Goal: Task Accomplishment & Management: Manage account settings

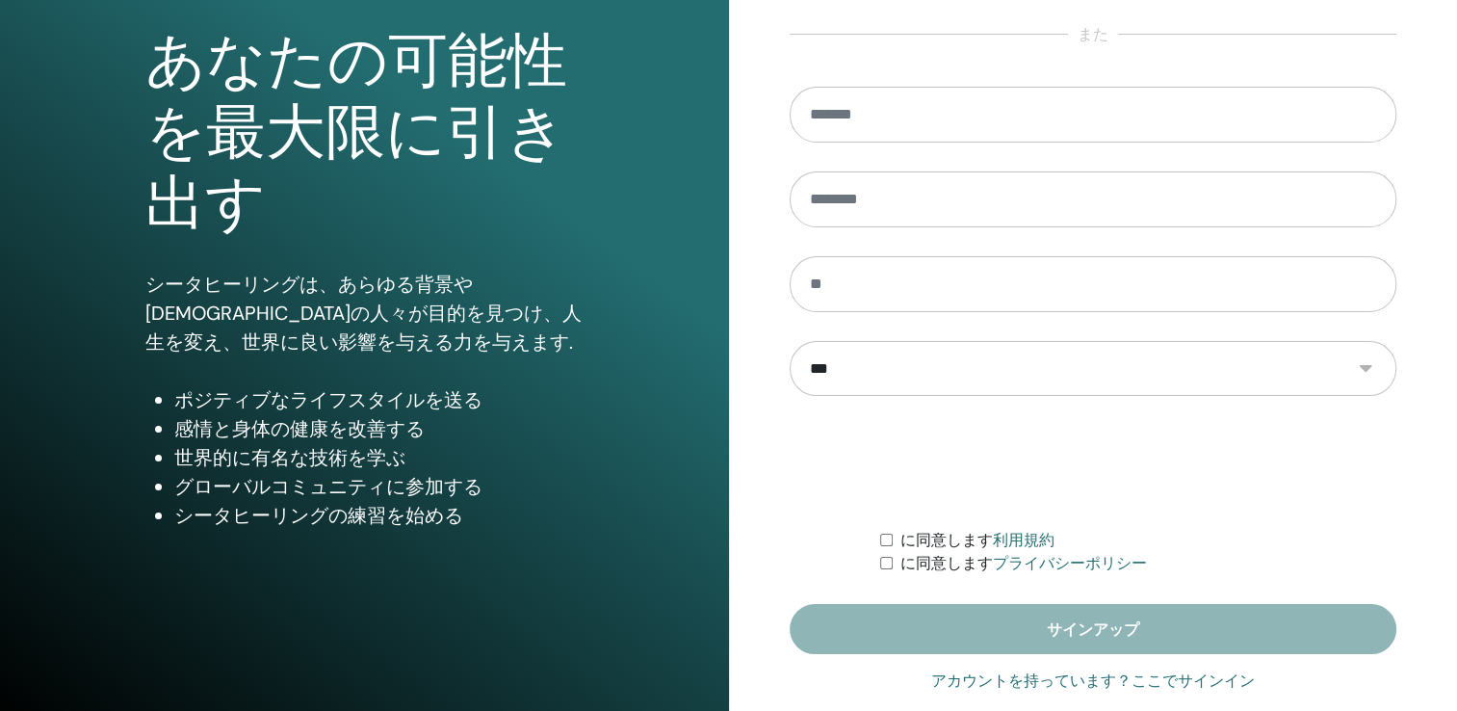
scroll to position [213, 0]
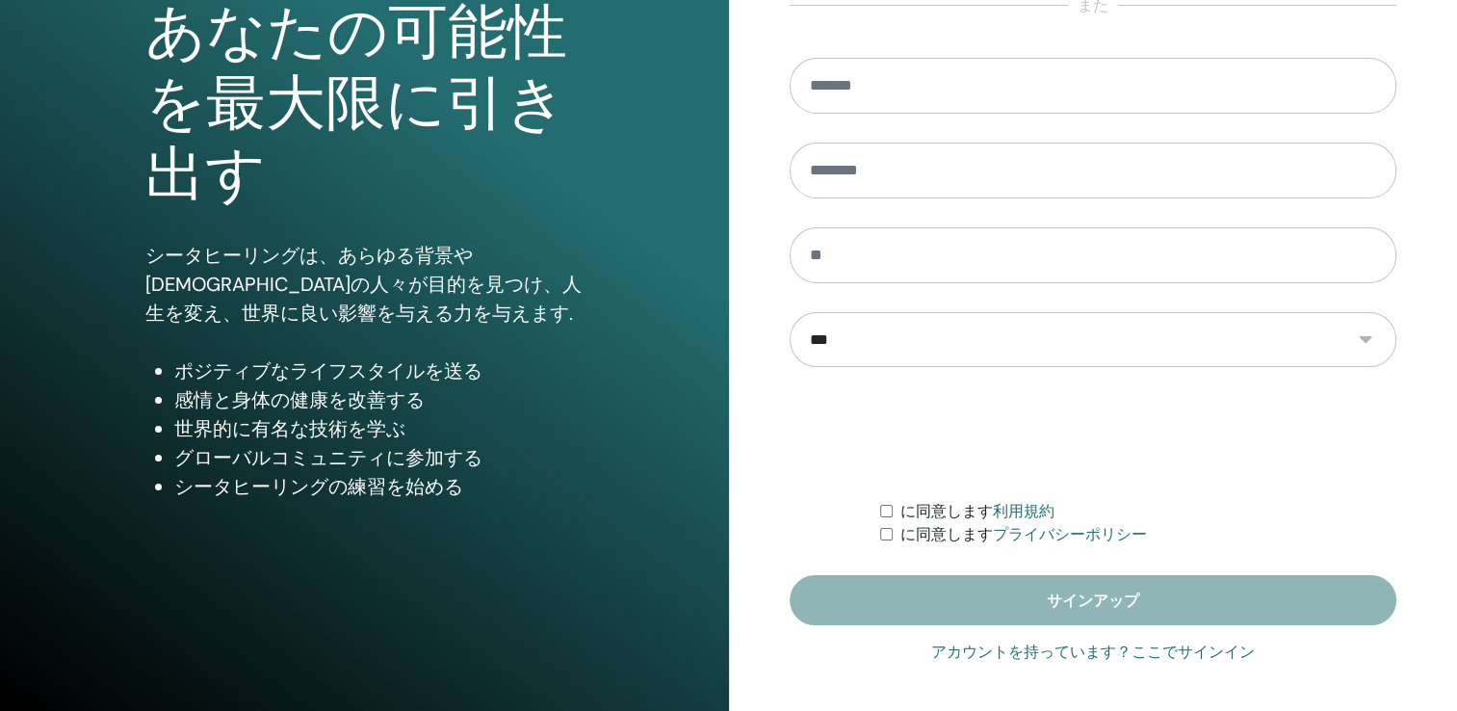
type input "**********"
click at [1035, 645] on link "アカウントを持っています？ここでサインイン" at bounding box center [1093, 651] width 324 height 23
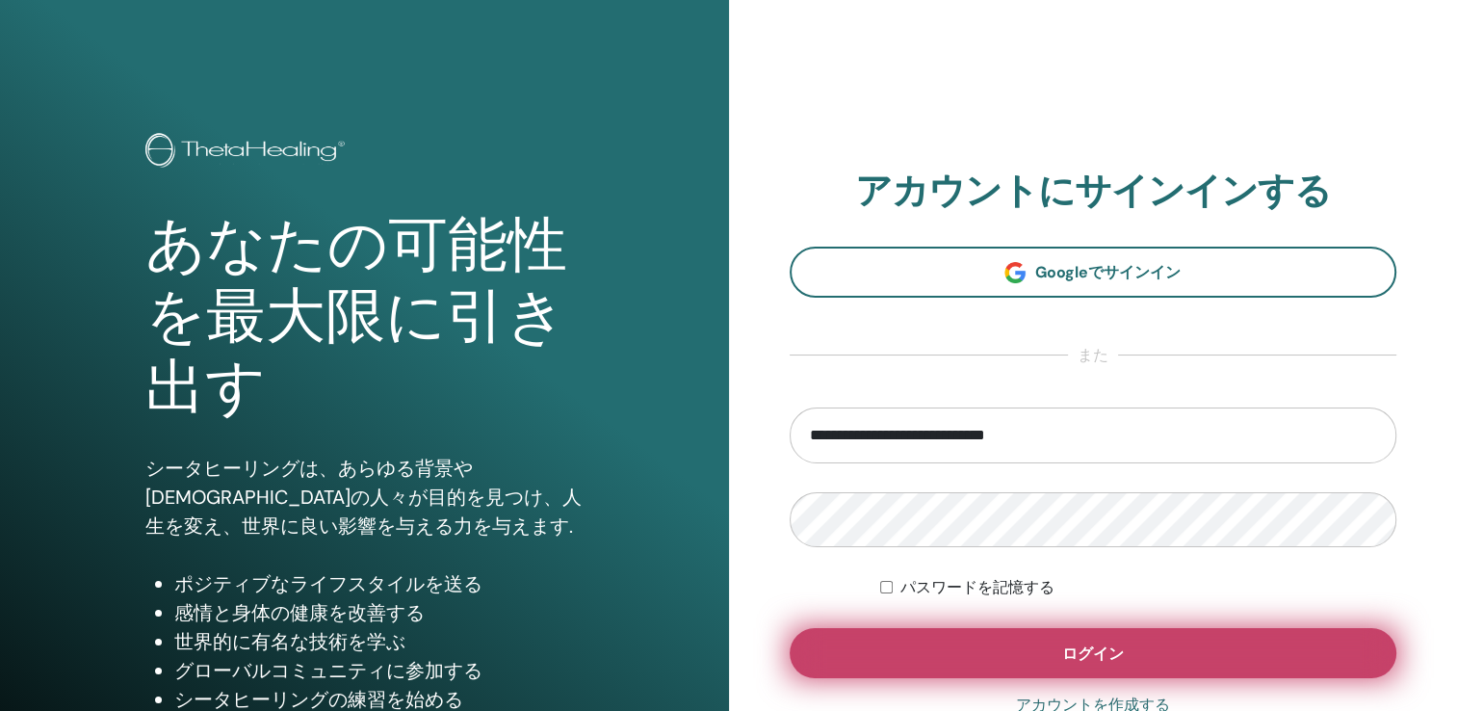
click at [1029, 633] on button "ログイン" at bounding box center [1094, 653] width 608 height 50
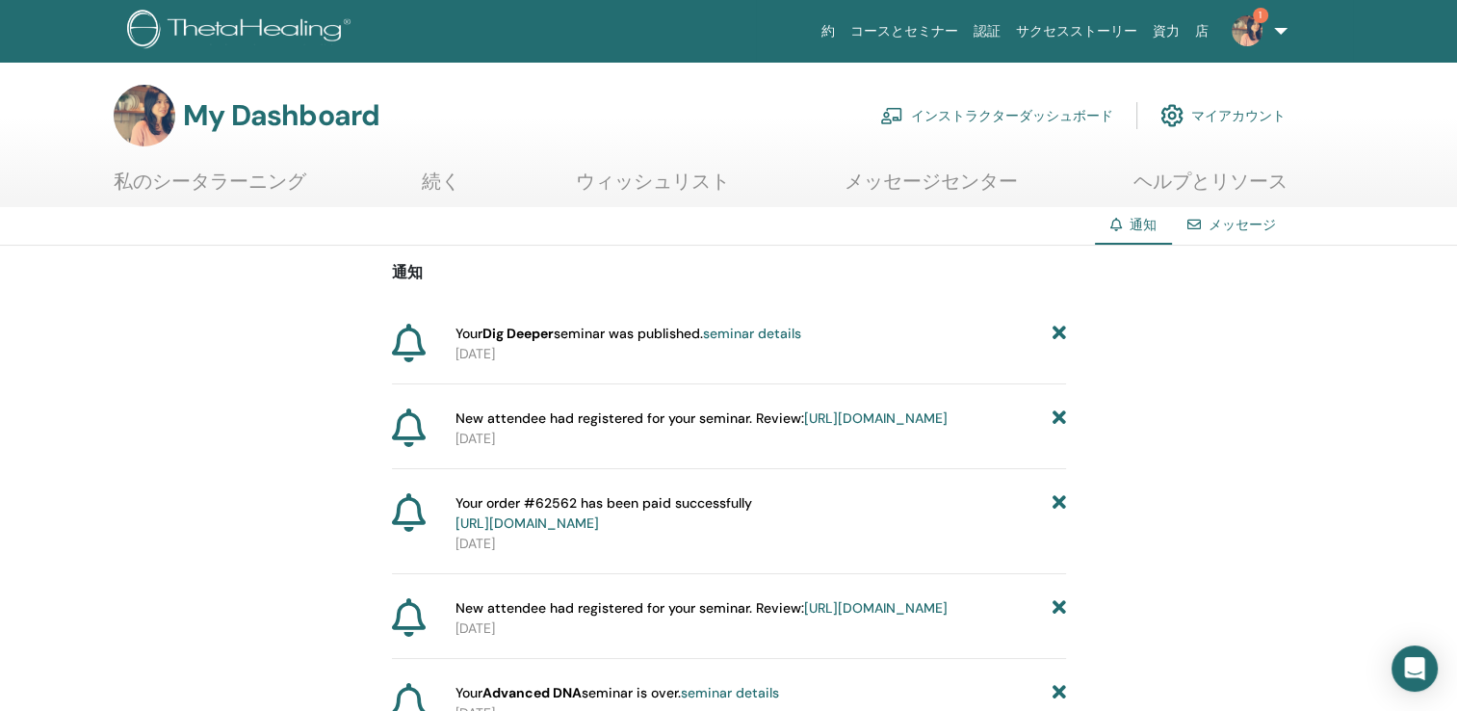
click at [940, 117] on link "インストラクターダッシュボード" at bounding box center [996, 115] width 233 height 42
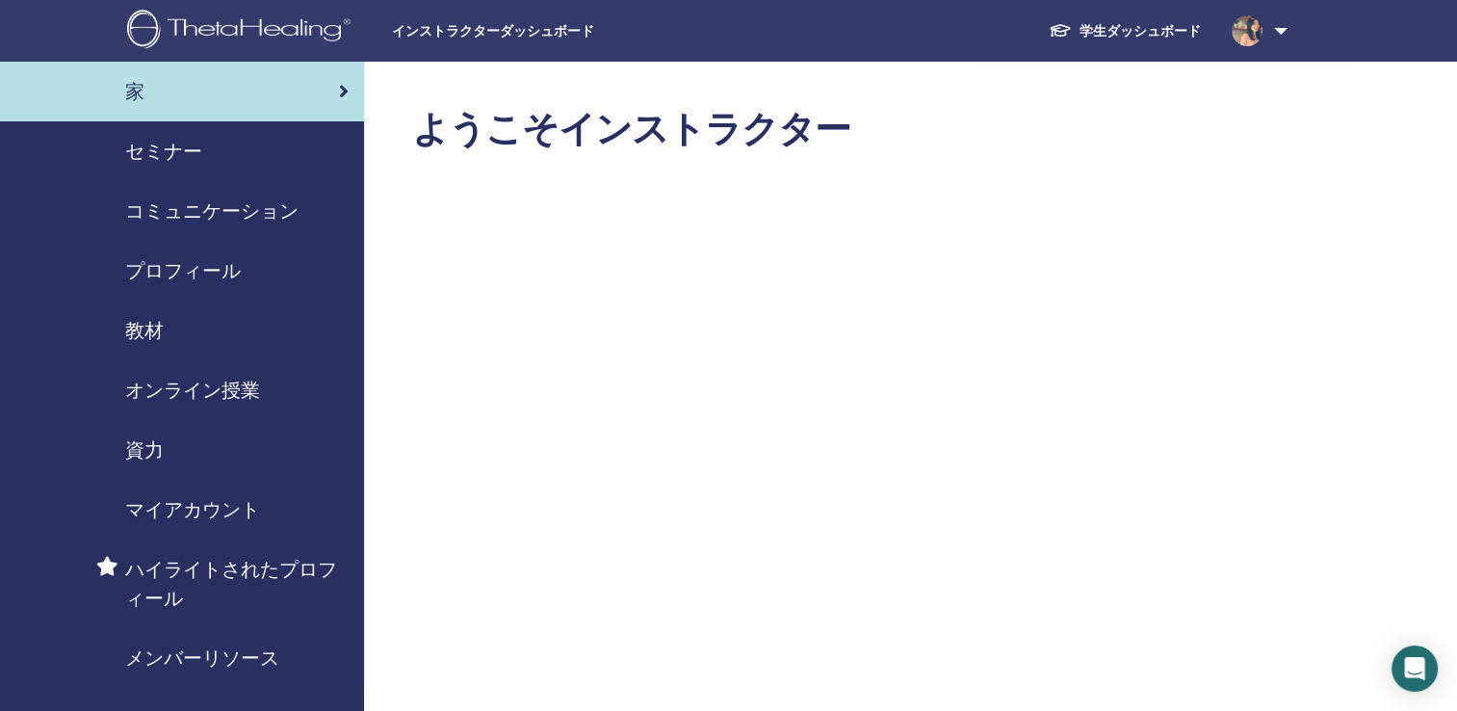
click at [157, 139] on span "セミナー" at bounding box center [163, 151] width 77 height 29
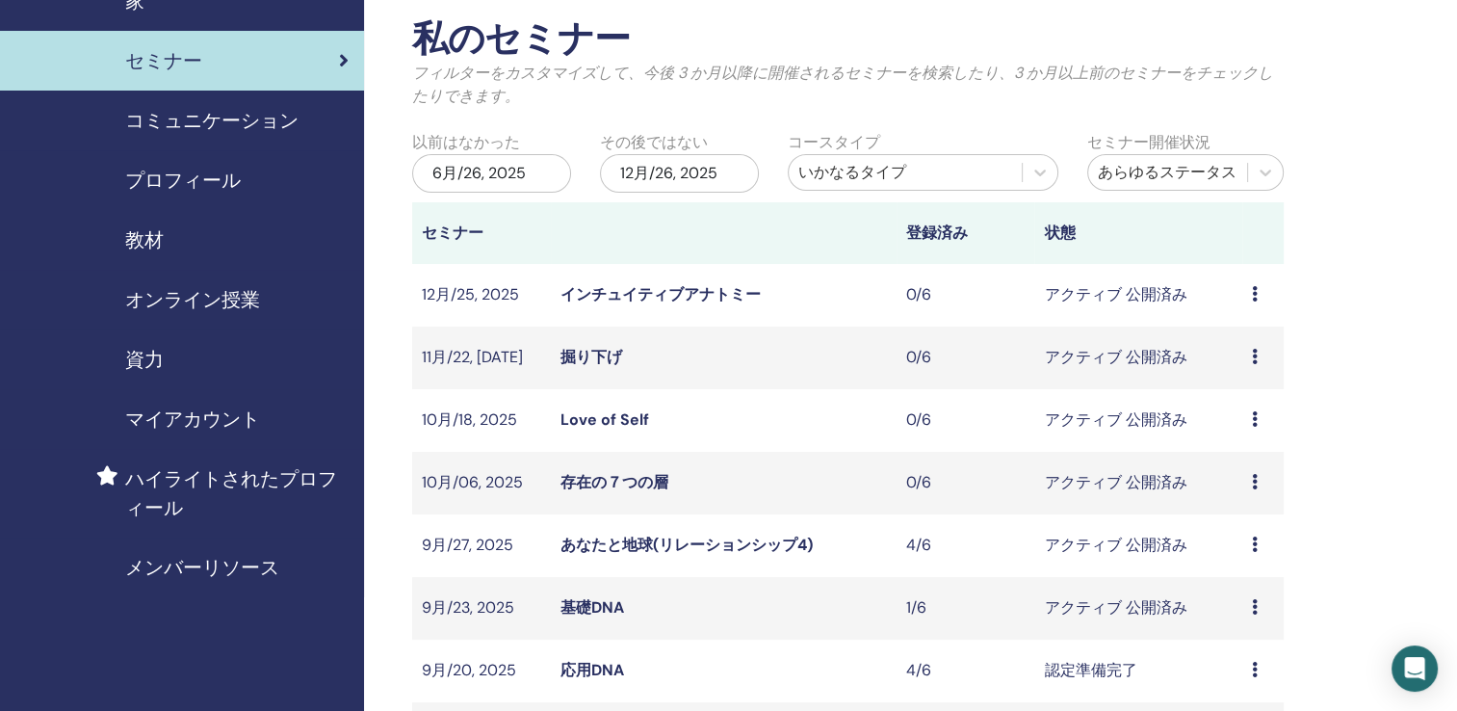
scroll to position [193, 0]
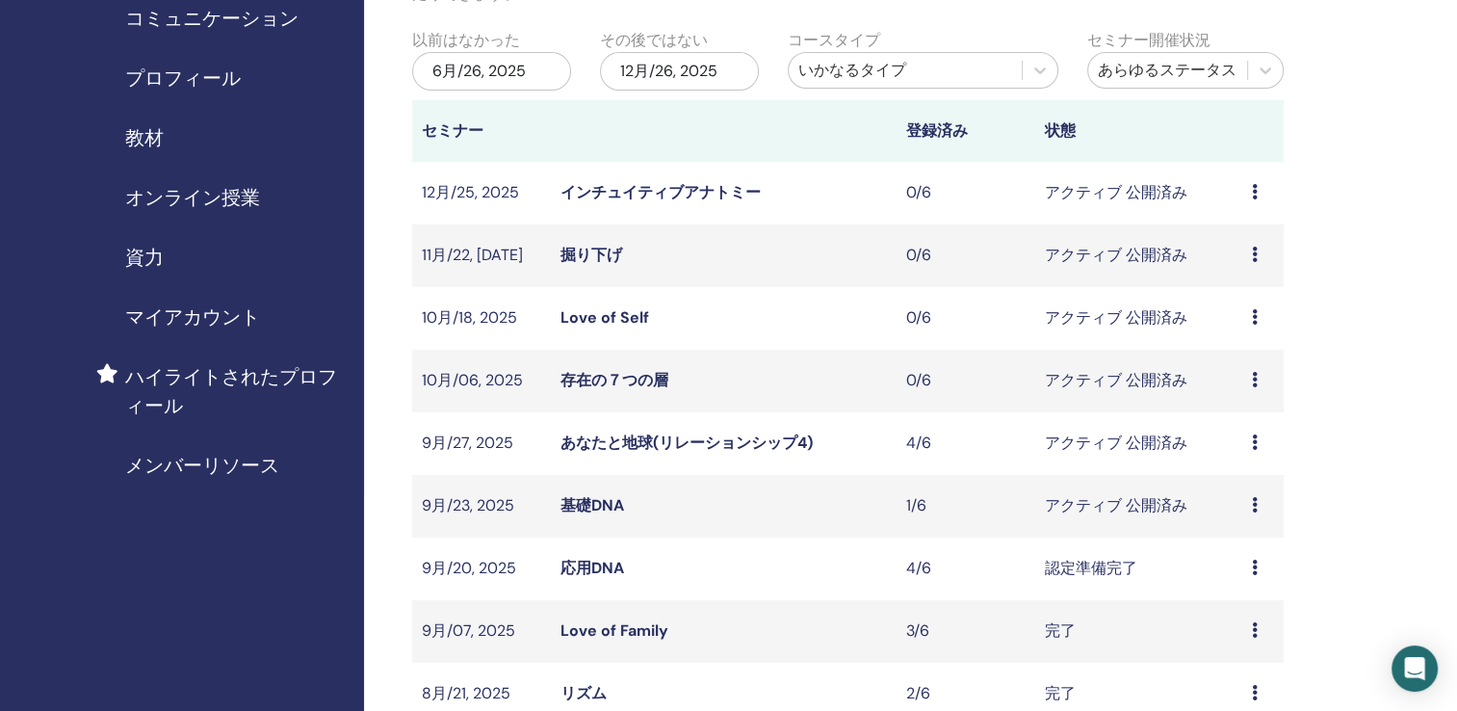
click at [616, 445] on link "あなたと地球(リレーションシップ4)" at bounding box center [686, 442] width 252 height 20
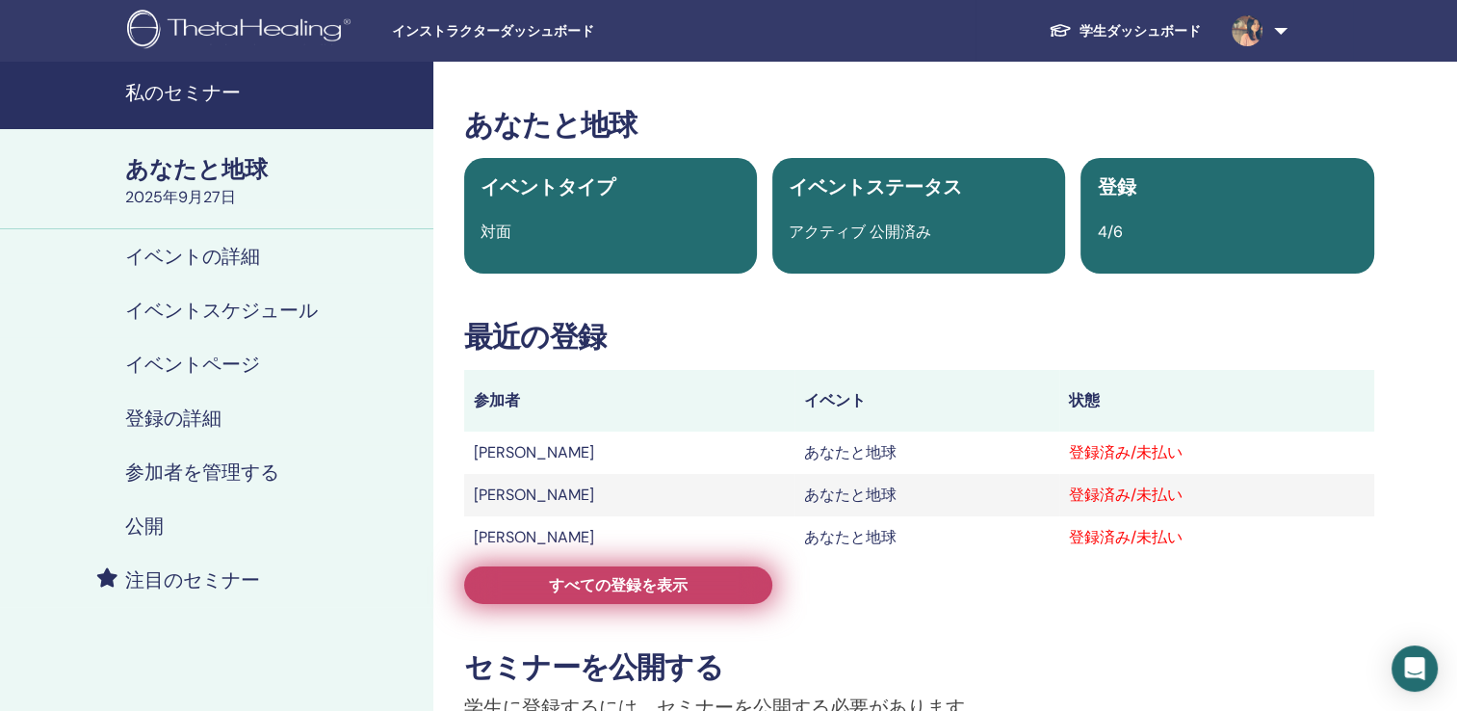
click at [706, 585] on link "すべての登録を表示" at bounding box center [618, 585] width 308 height 38
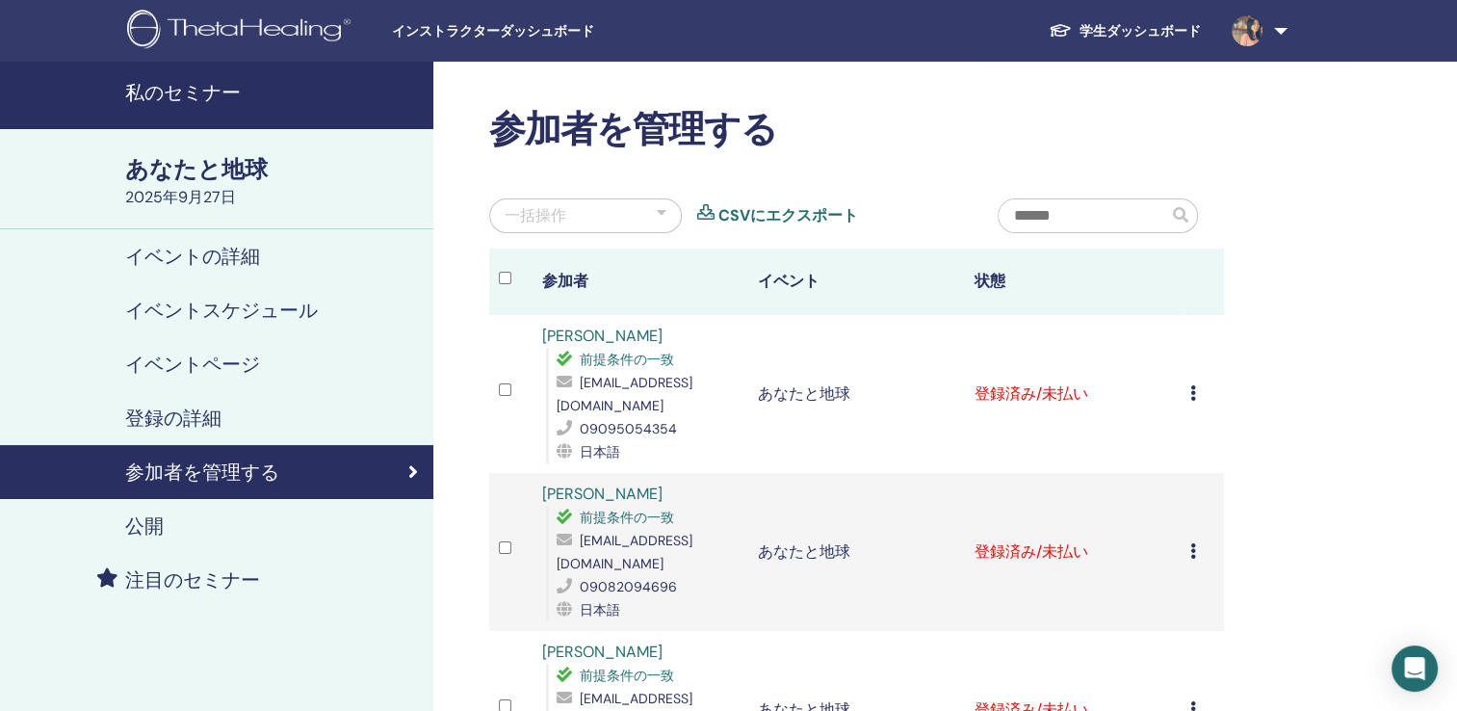
scroll to position [289, 0]
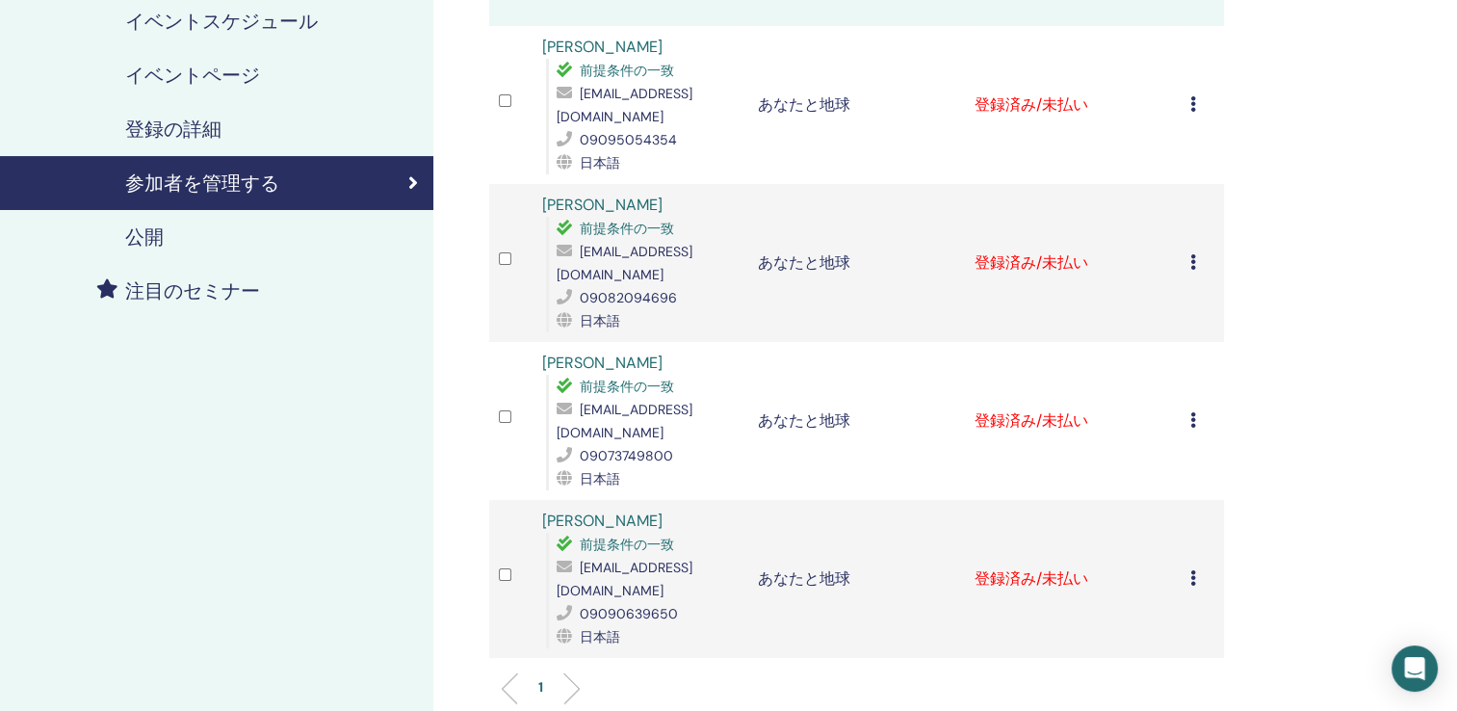
click at [1190, 579] on icon at bounding box center [1193, 577] width 6 height 15
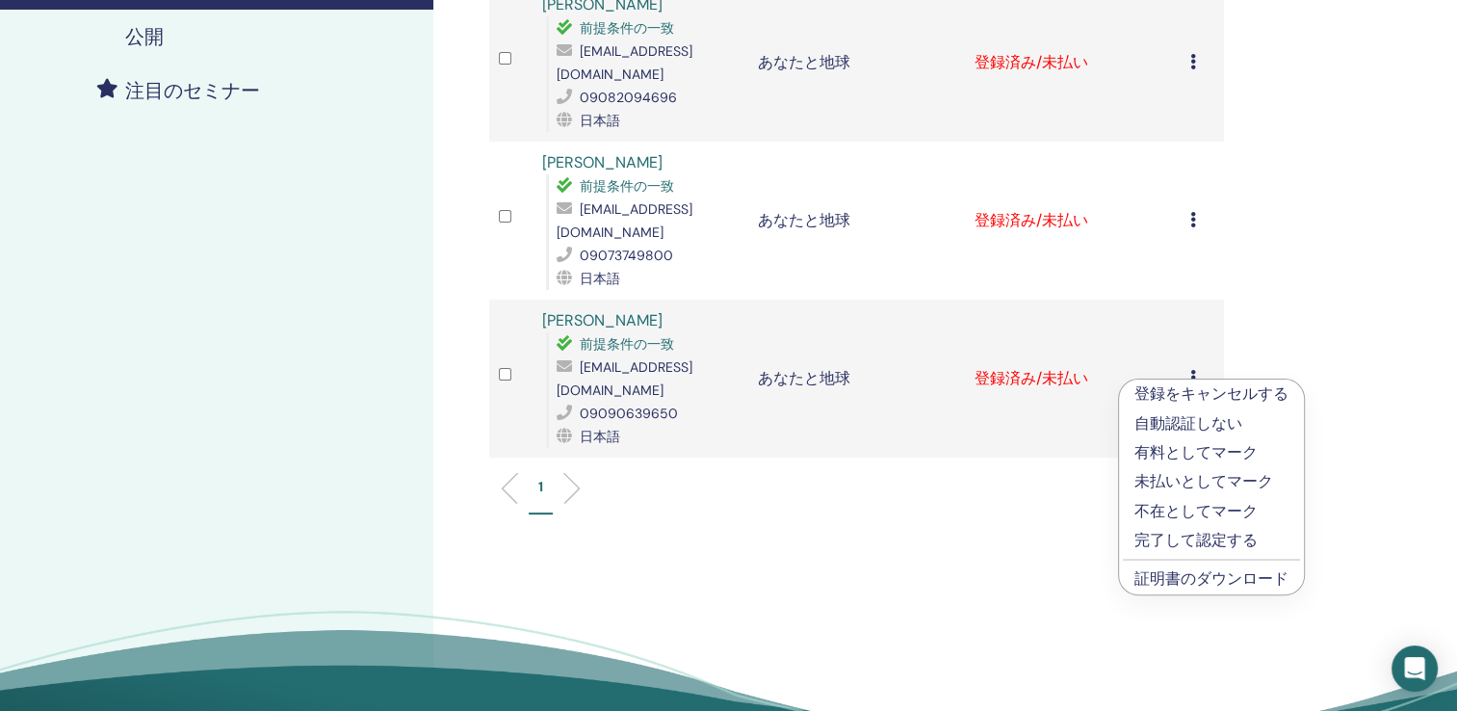
scroll to position [578, 0]
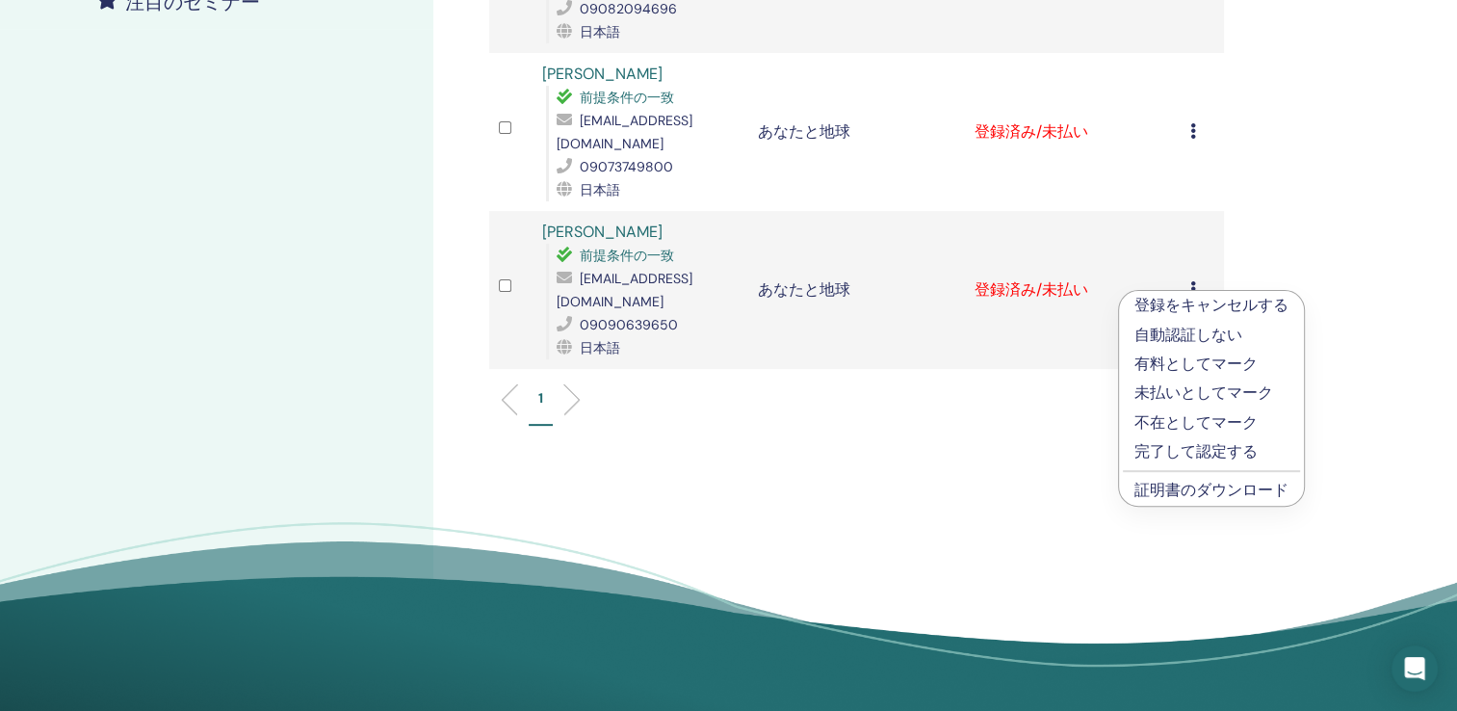
click at [1195, 495] on link "証明書のダウンロード" at bounding box center [1211, 490] width 154 height 20
